Goal: Information Seeking & Learning: Learn about a topic

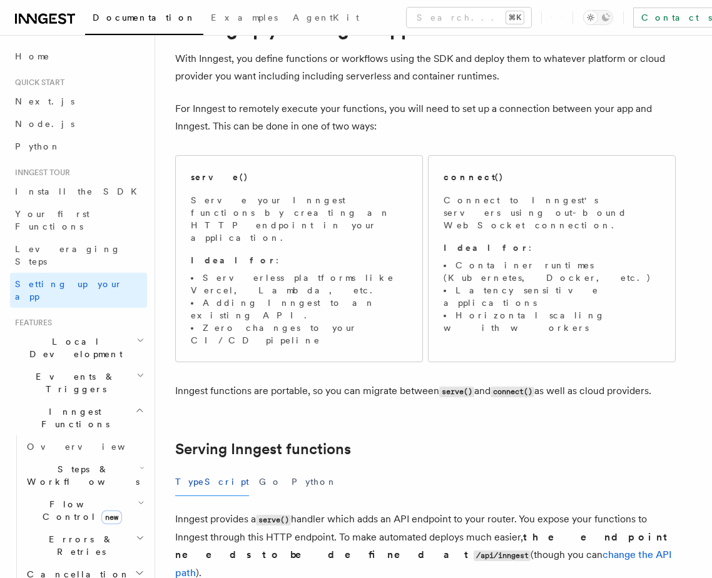
scroll to position [74, 0]
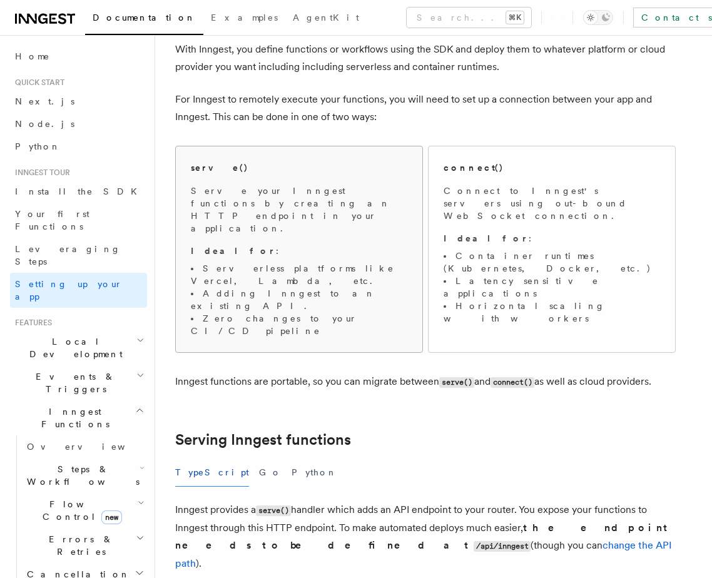
click at [333, 287] on li "Adding Inngest to an existing API." at bounding box center [299, 299] width 216 height 25
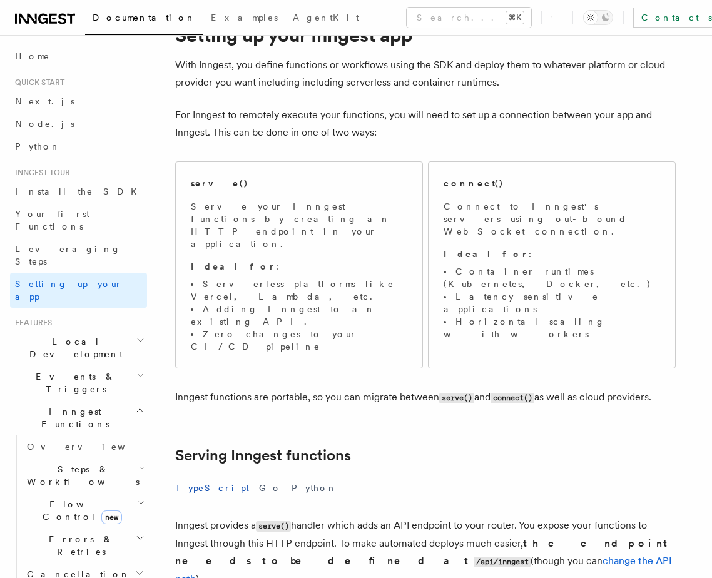
click at [325, 303] on li "Adding Inngest to an existing API." at bounding box center [299, 315] width 216 height 25
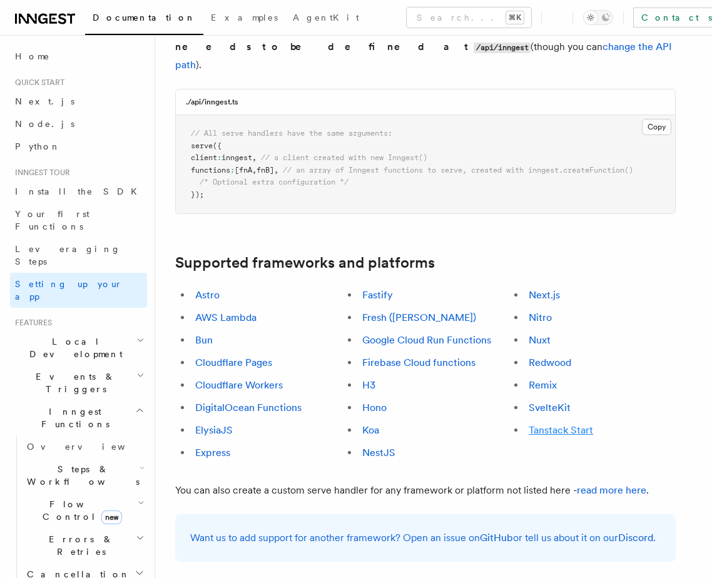
click at [537, 424] on link "Tanstack Start" at bounding box center [561, 430] width 64 height 12
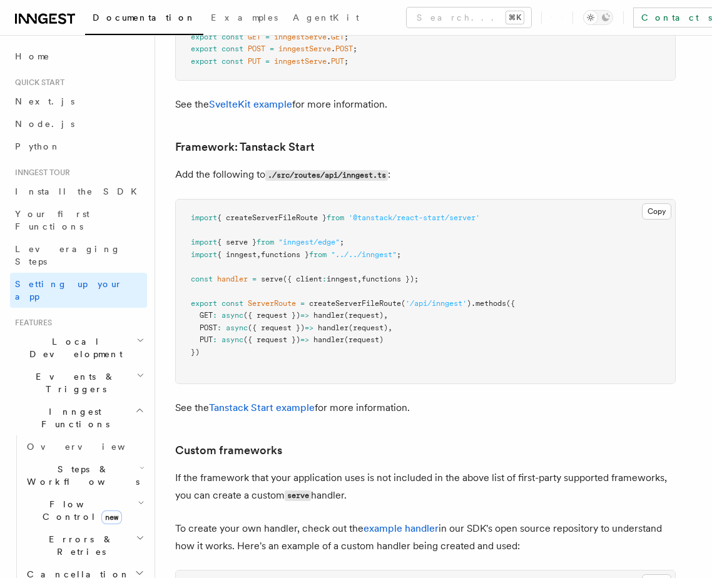
scroll to position [10443, 0]
click at [314, 231] on pre "import { createServerFileRoute } from '@tanstack/react-start/server' import { s…" at bounding box center [425, 292] width 499 height 184
click at [315, 233] on pre "import { createServerFileRoute } from '@tanstack/react-start/server' import { s…" at bounding box center [425, 292] width 499 height 184
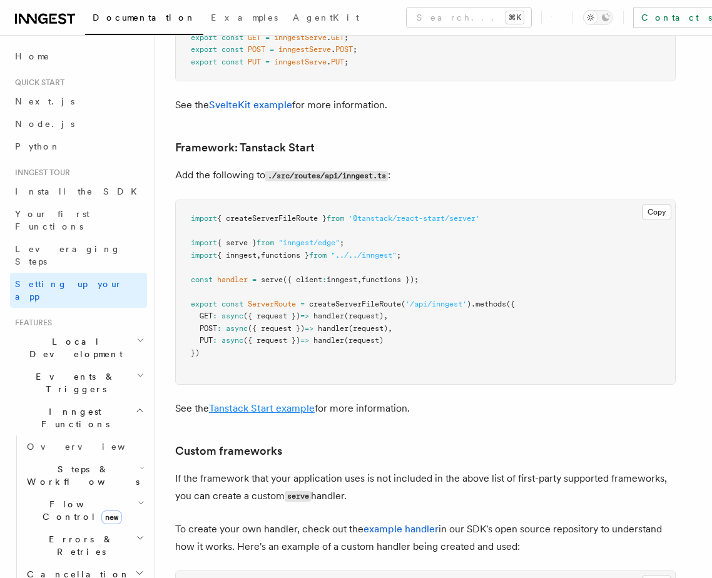
click at [273, 402] on link "Tanstack Start example" at bounding box center [262, 408] width 106 height 12
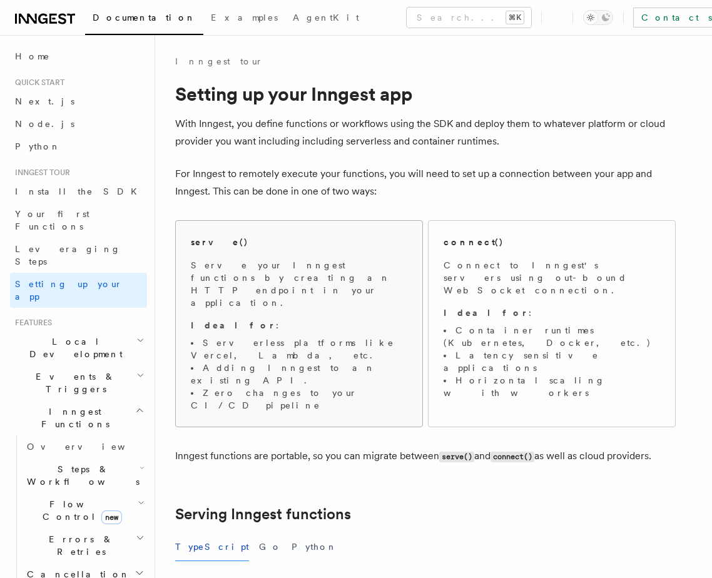
click at [277, 270] on p "Serve your Inngest functions by creating an HTTP endpoint in your application." at bounding box center [299, 284] width 216 height 50
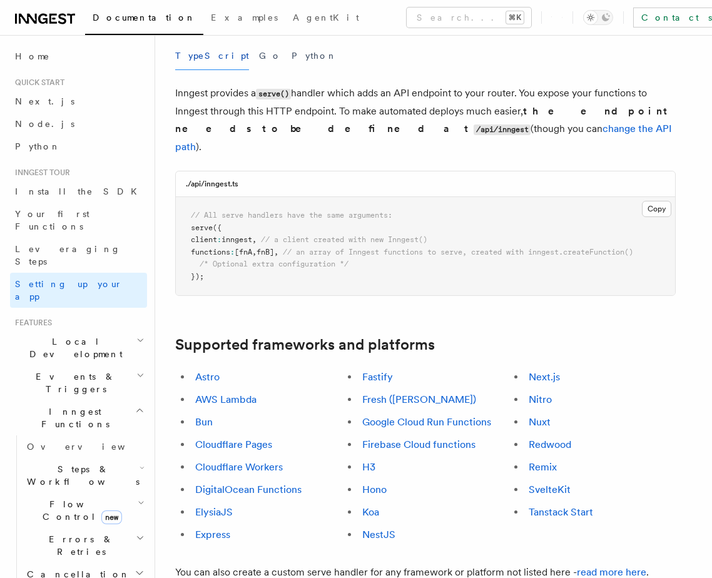
scroll to position [492, 0]
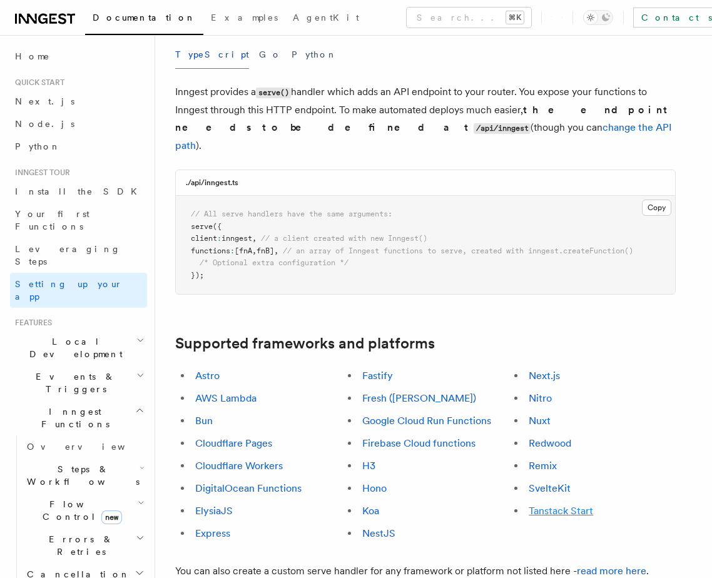
click at [534, 505] on link "Tanstack Start" at bounding box center [561, 511] width 64 height 12
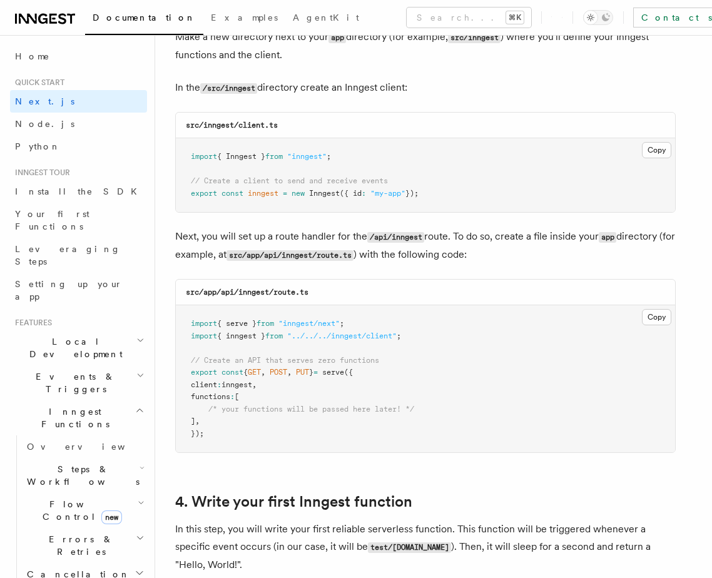
scroll to position [1688, 0]
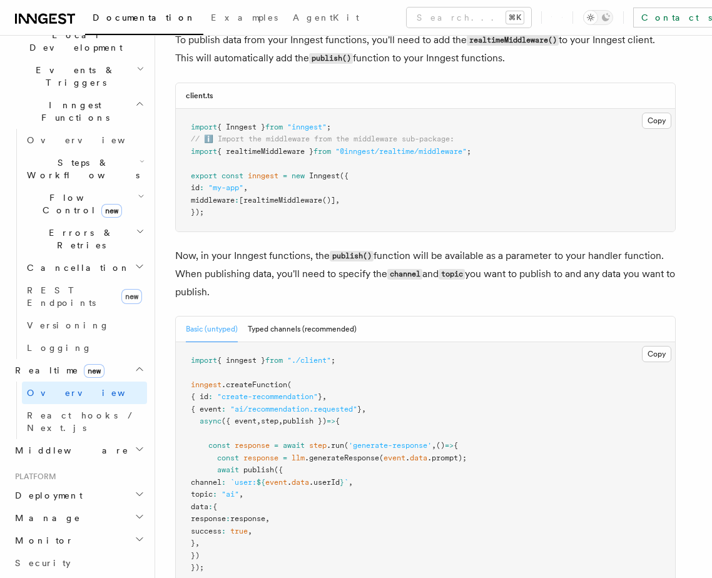
scroll to position [1152, 0]
